Goal: Task Accomplishment & Management: Use online tool/utility

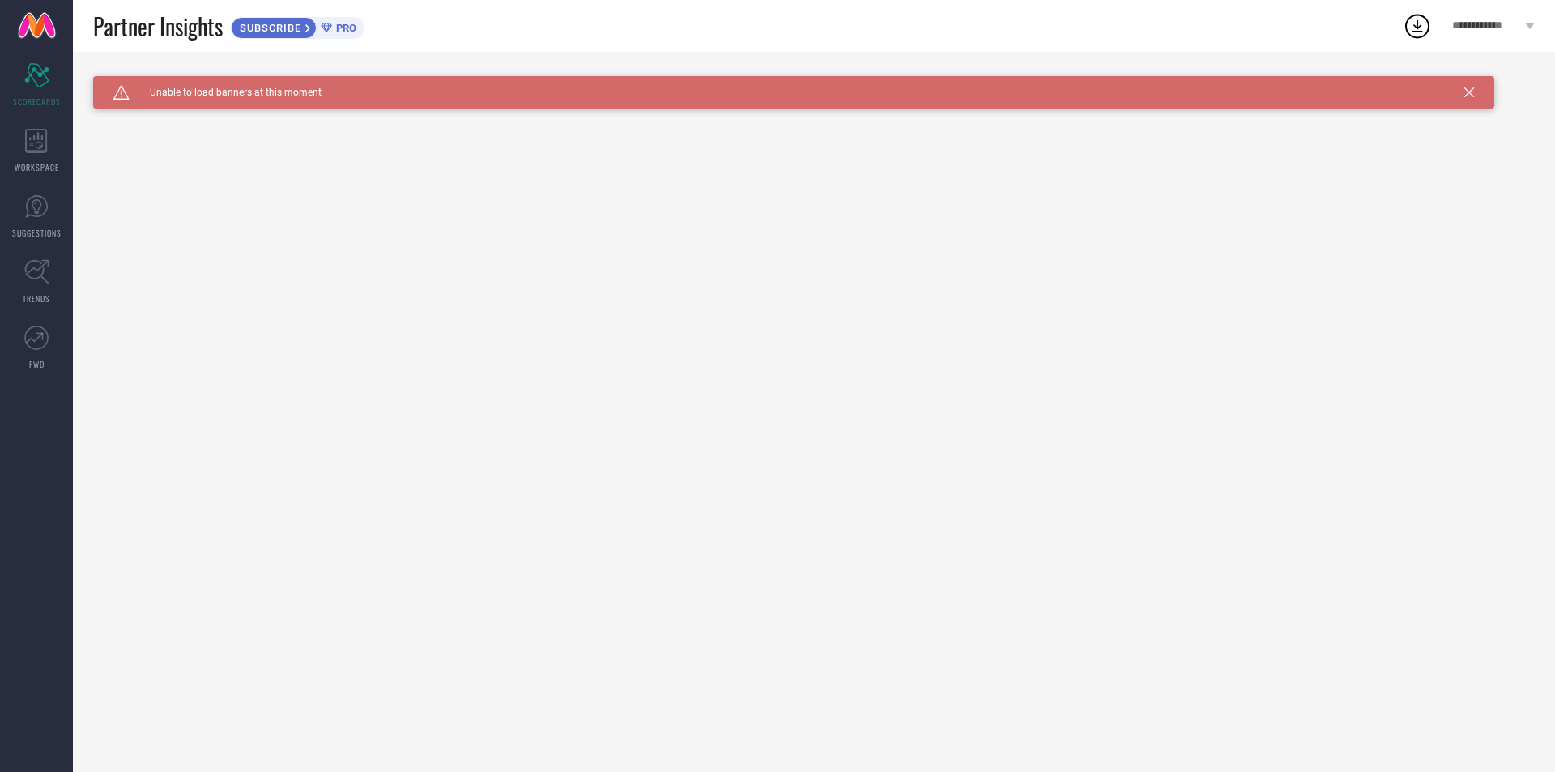
click at [345, 24] on span "PRO" at bounding box center [344, 28] width 24 height 12
click at [35, 143] on icon at bounding box center [36, 141] width 23 height 24
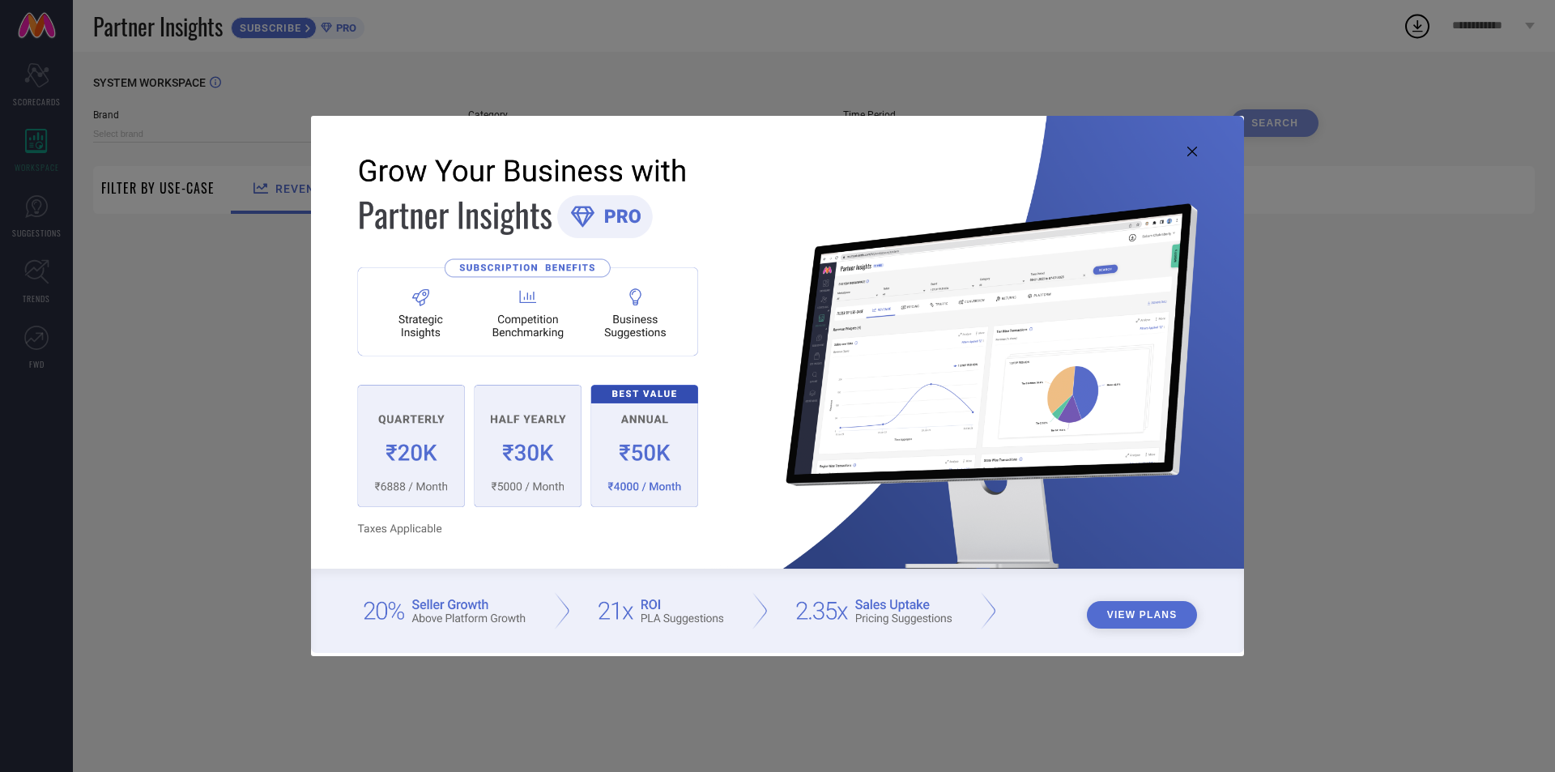
type input "1 STOP FASHION"
type input "All"
click at [215, 327] on div "View Plans" at bounding box center [777, 386] width 1555 height 772
